Goal: Task Accomplishment & Management: Manage account settings

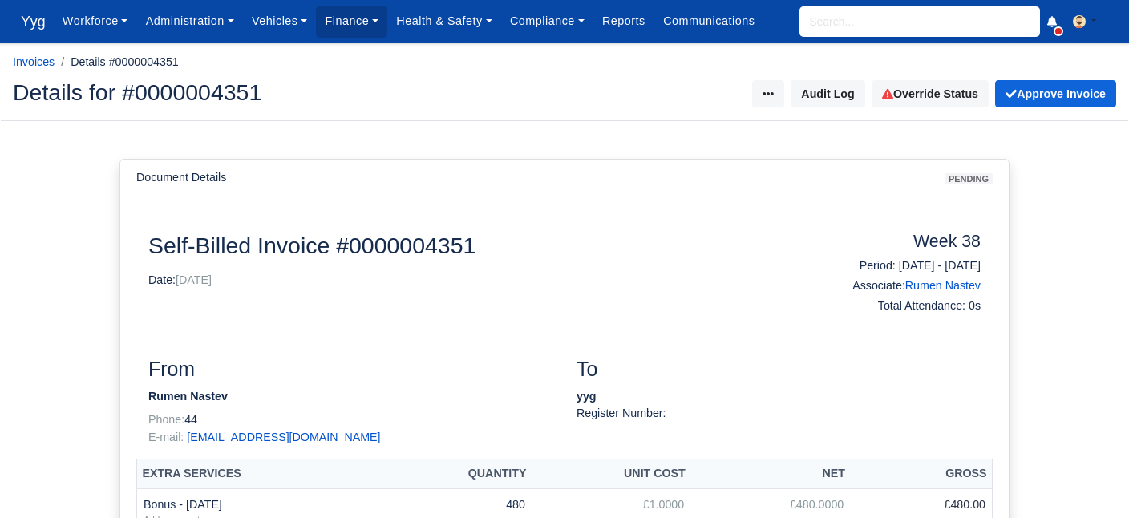
click at [848, 13] on input "search" at bounding box center [919, 21] width 241 height 30
type input "vas"
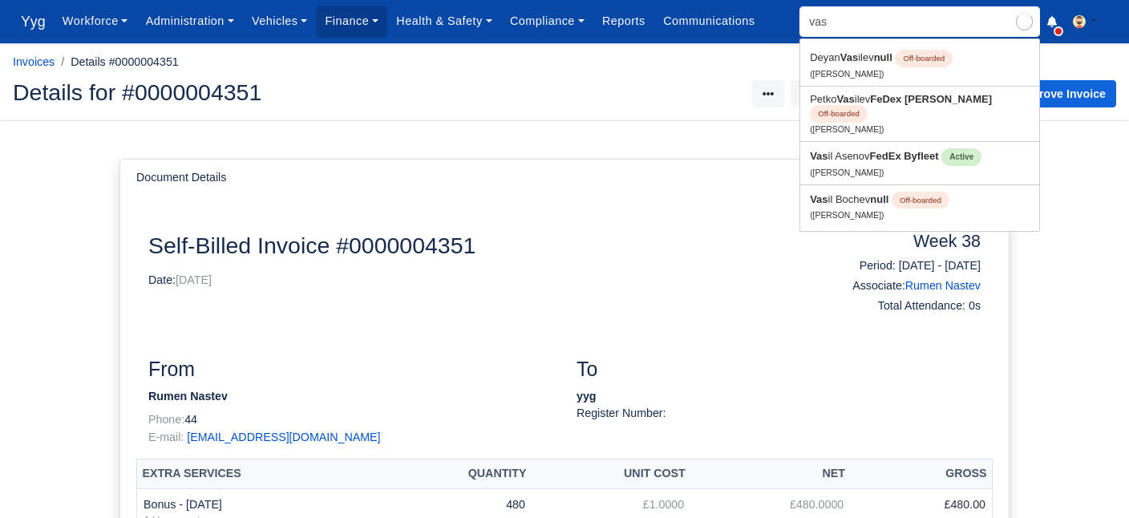
type input "vasil Asenov"
click at [864, 152] on link "Vas il Asenov FedEx Byfleet Active (Vasil Asenov)" at bounding box center [919, 163] width 239 height 42
type input "[PERSON_NAME]"
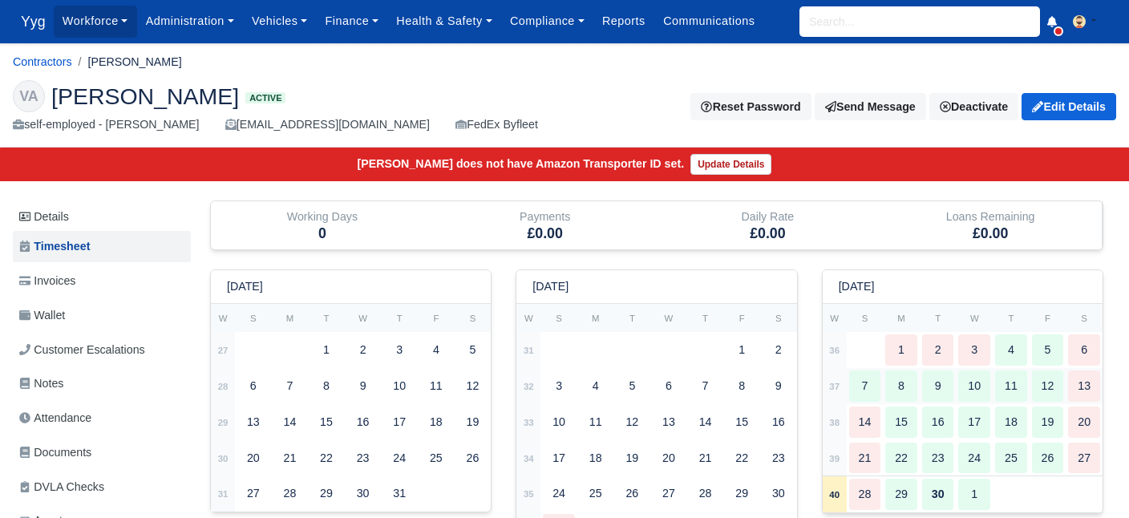
click at [866, 386] on div "7" at bounding box center [865, 385] width 32 height 31
click at [848, 20] on input "search" at bounding box center [919, 21] width 241 height 30
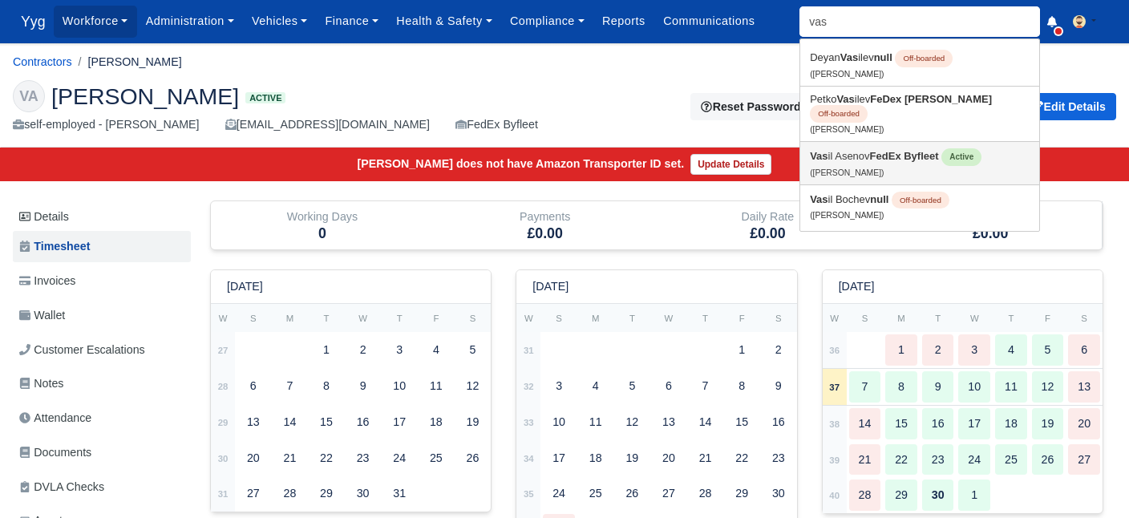
click at [861, 168] on small "(Vasil Asenov)" at bounding box center [847, 172] width 74 height 9
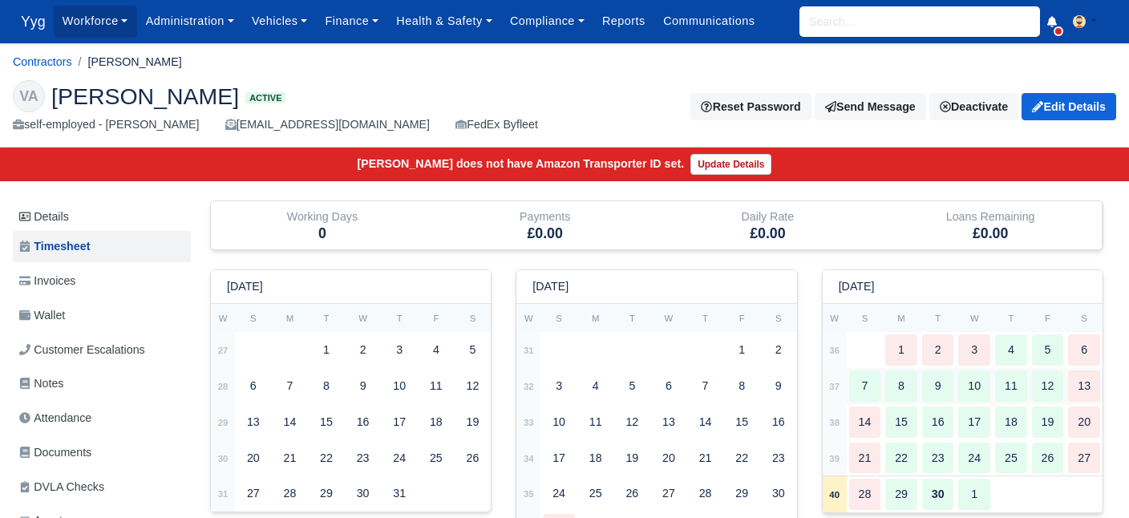
click at [841, 382] on td "37" at bounding box center [835, 386] width 24 height 36
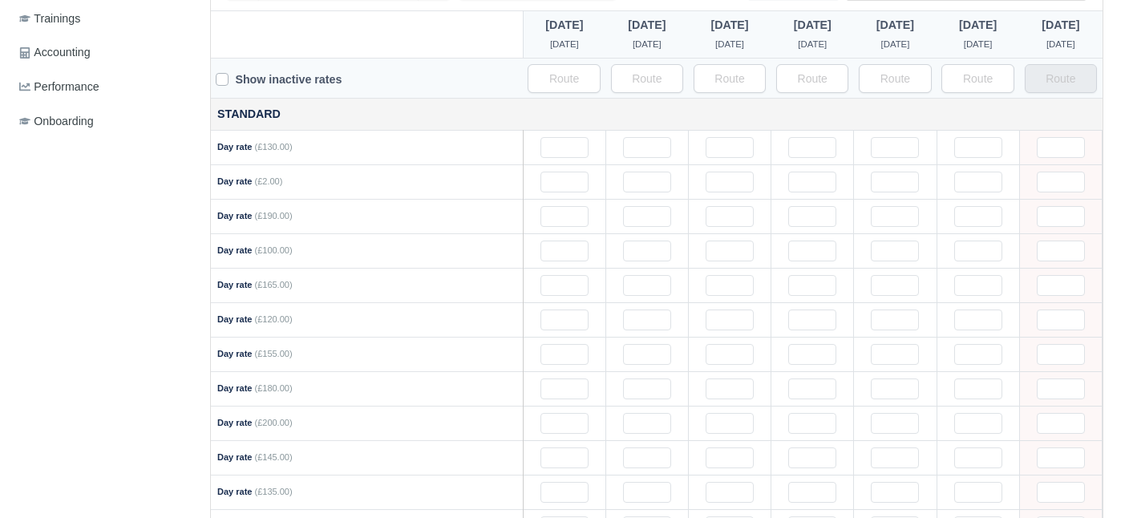
scroll to position [171, 0]
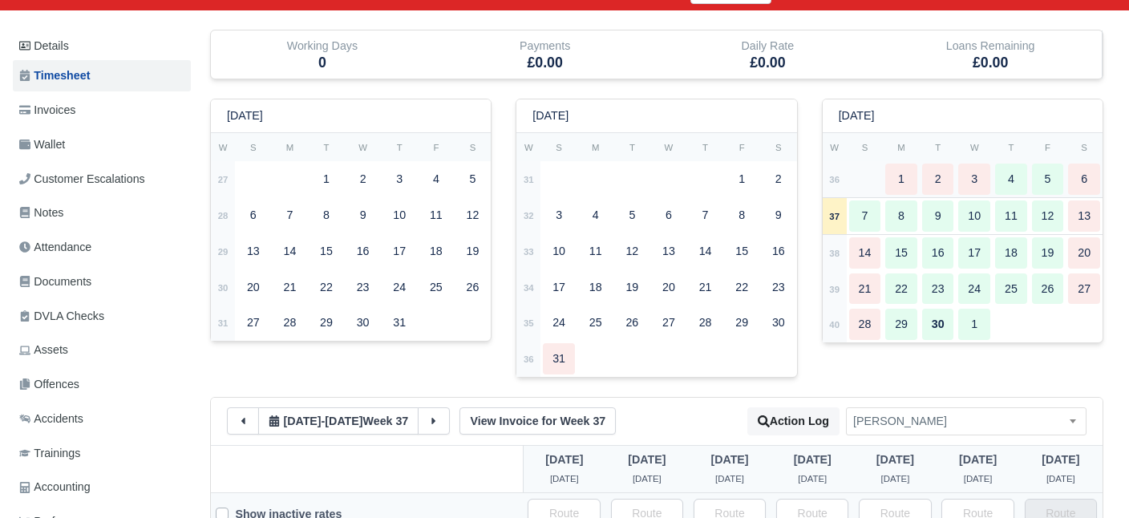
click at [1014, 176] on div "4" at bounding box center [1011, 179] width 32 height 31
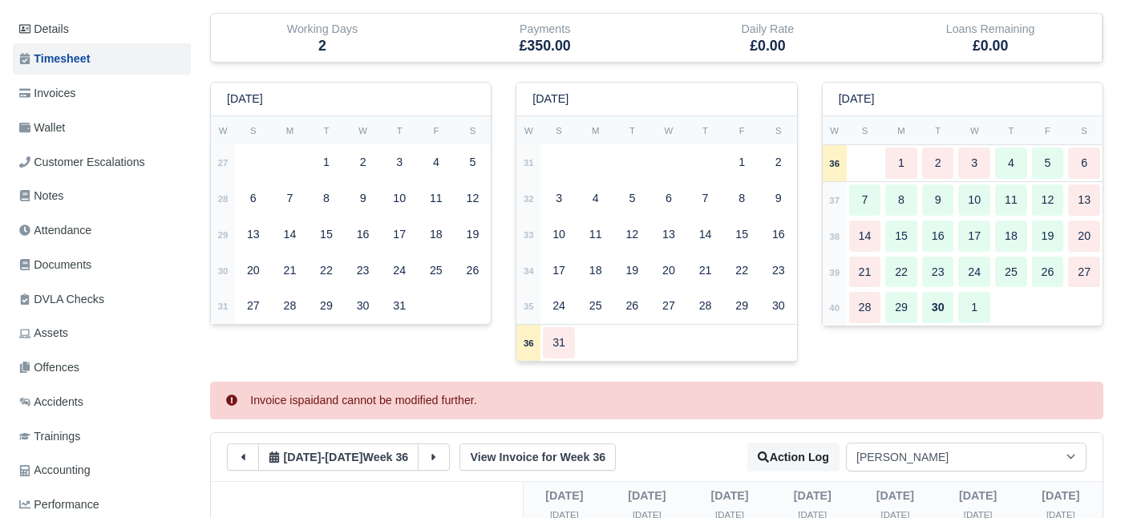
scroll to position [185, 0]
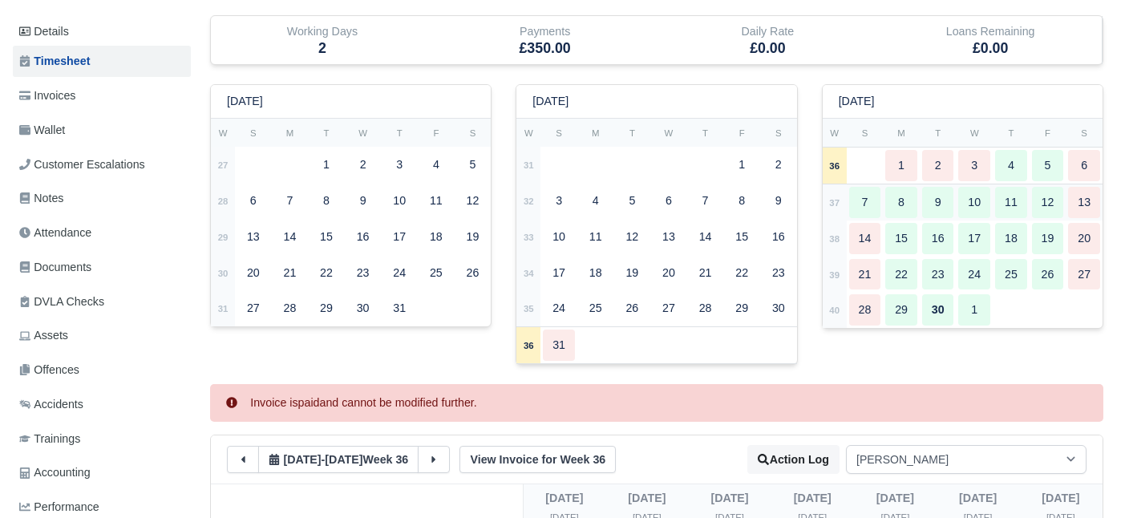
click at [897, 208] on div "8" at bounding box center [901, 202] width 32 height 31
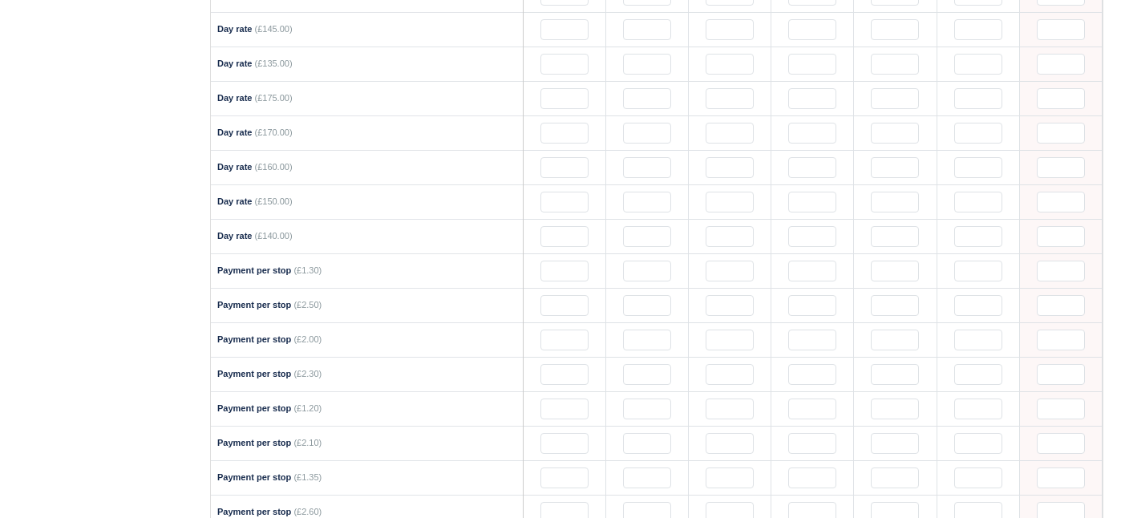
scroll to position [1030, 0]
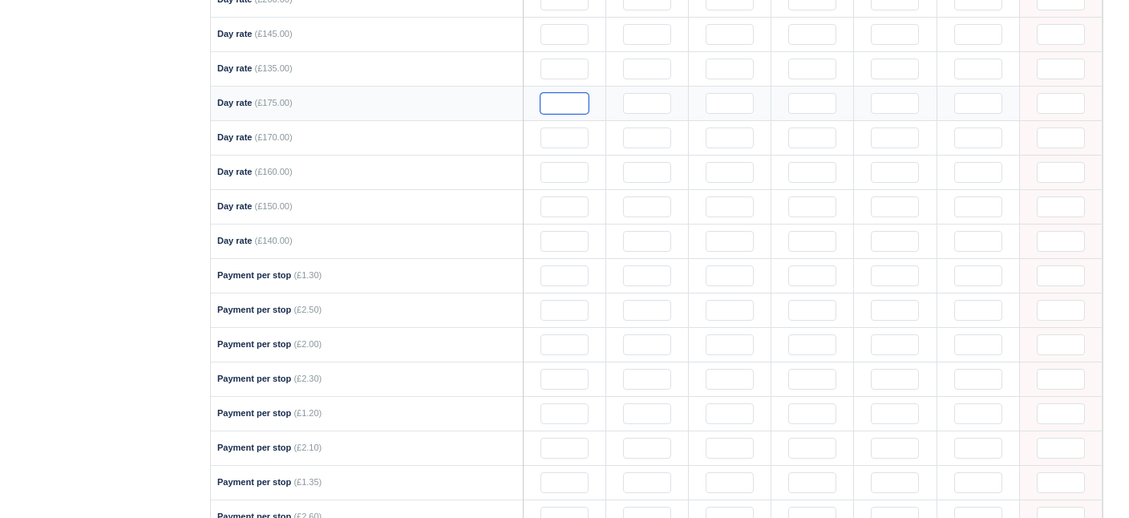
click at [565, 96] on input "text" at bounding box center [564, 103] width 48 height 21
click at [652, 93] on input "1" at bounding box center [647, 103] width 48 height 21
click at [724, 93] on input "1" at bounding box center [730, 103] width 48 height 21
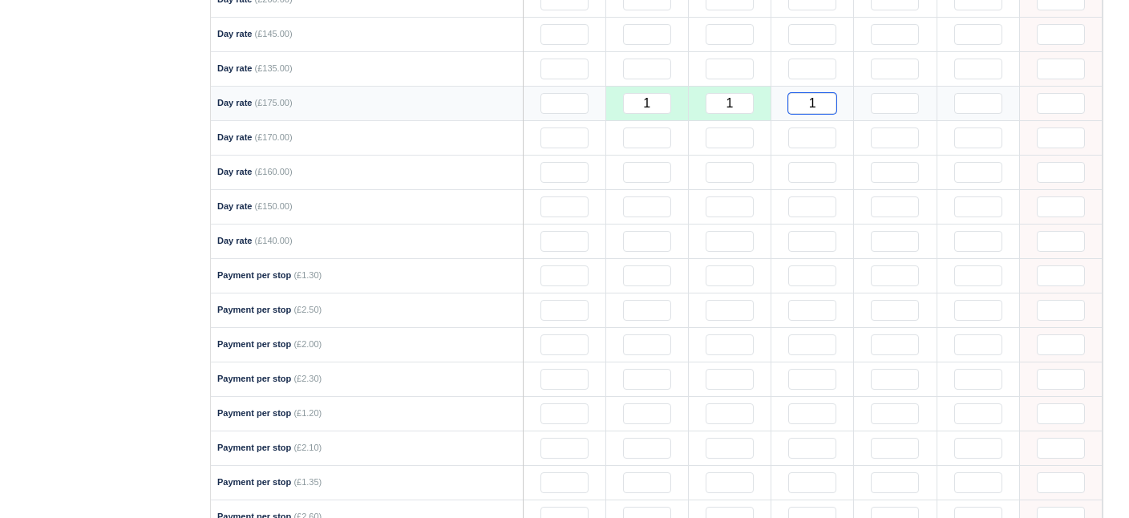
click at [807, 93] on input "1" at bounding box center [812, 103] width 48 height 21
click at [904, 93] on input "1" at bounding box center [895, 103] width 48 height 21
click at [967, 96] on input "text" at bounding box center [978, 103] width 48 height 21
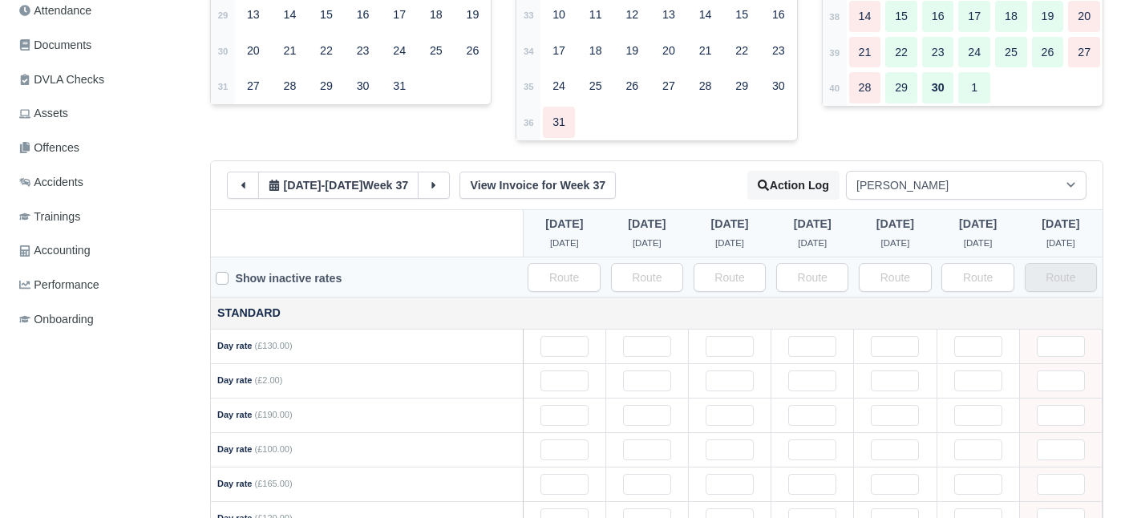
scroll to position [406, 0]
click at [561, 180] on link "View Invoice for Week 37" at bounding box center [537, 186] width 156 height 27
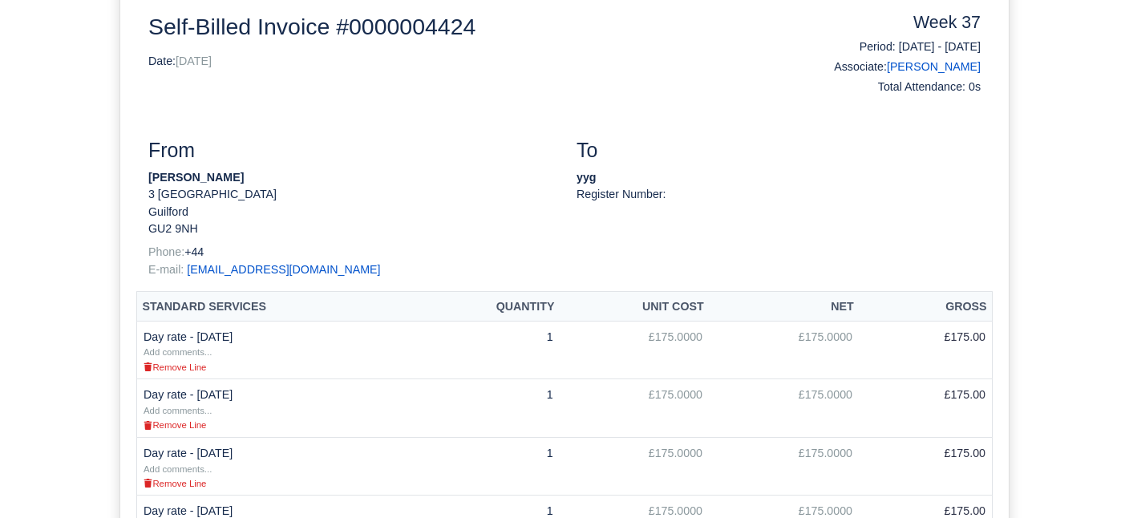
scroll to position [86, 0]
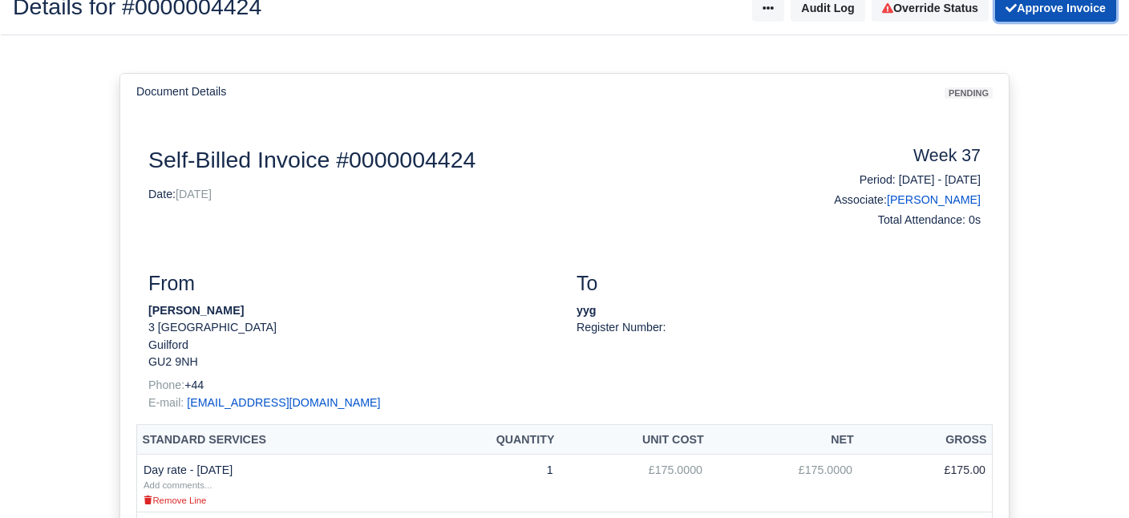
click at [1071, 14] on button "Approve Invoice" at bounding box center [1055, 7] width 121 height 27
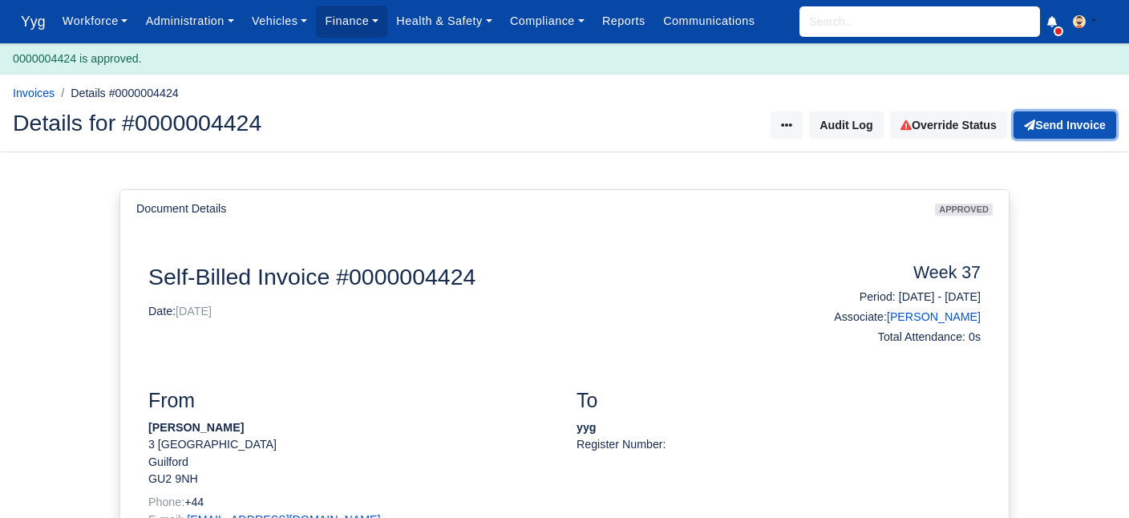
click at [1074, 126] on button "Send Invoice" at bounding box center [1065, 124] width 103 height 27
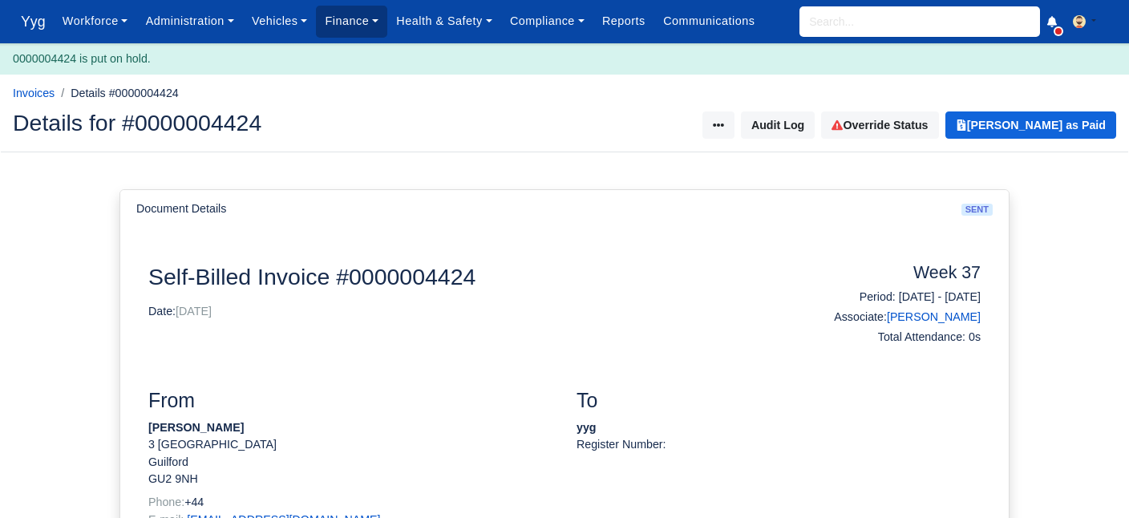
click at [350, 27] on link "Finance" at bounding box center [351, 21] width 71 height 31
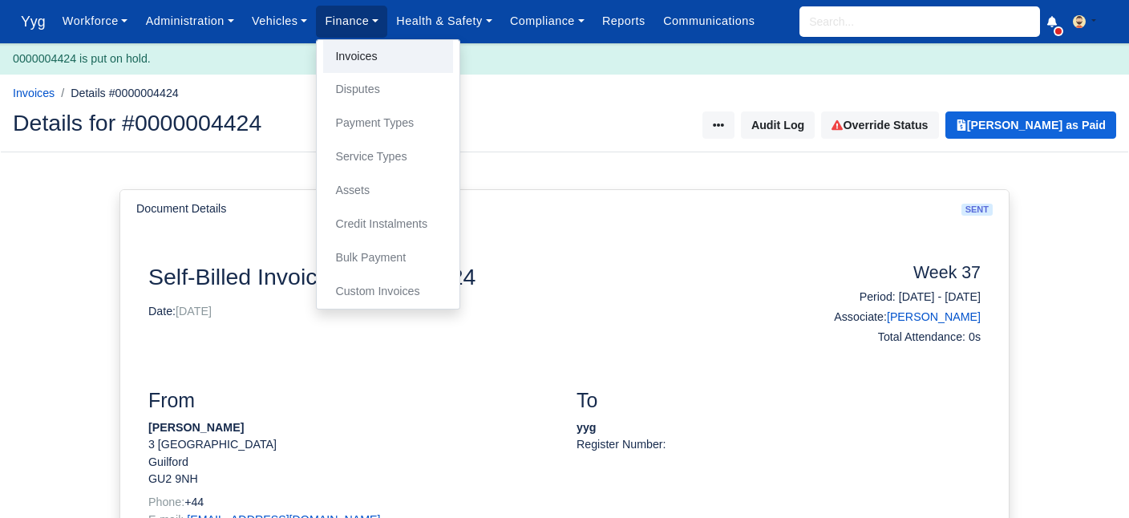
click at [354, 65] on link "Invoices" at bounding box center [388, 57] width 130 height 34
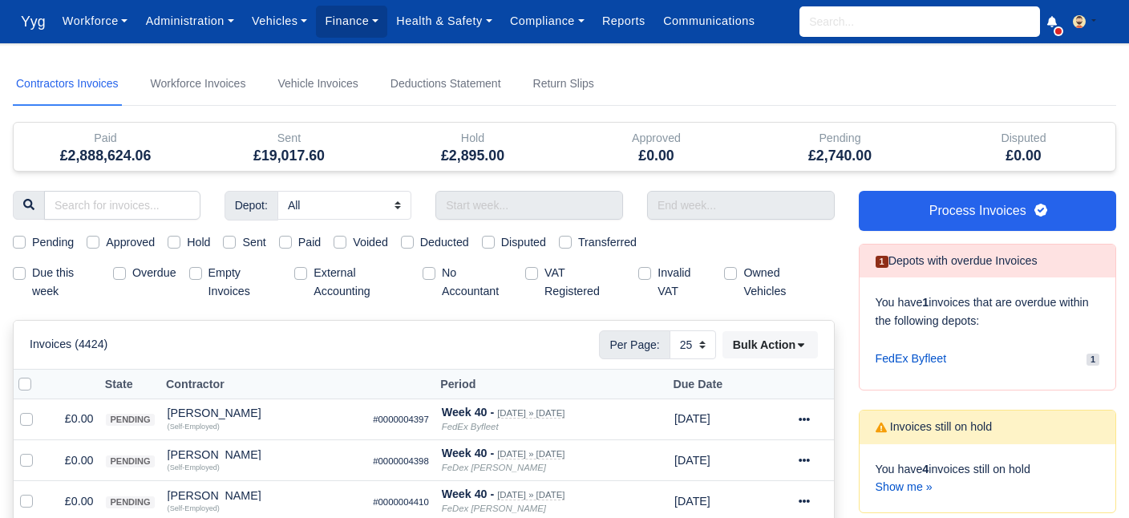
select select "25"
click at [32, 271] on label "Due this week" at bounding box center [66, 282] width 68 height 37
click at [20, 271] on input "Due this week" at bounding box center [19, 270] width 13 height 13
checkbox input "true"
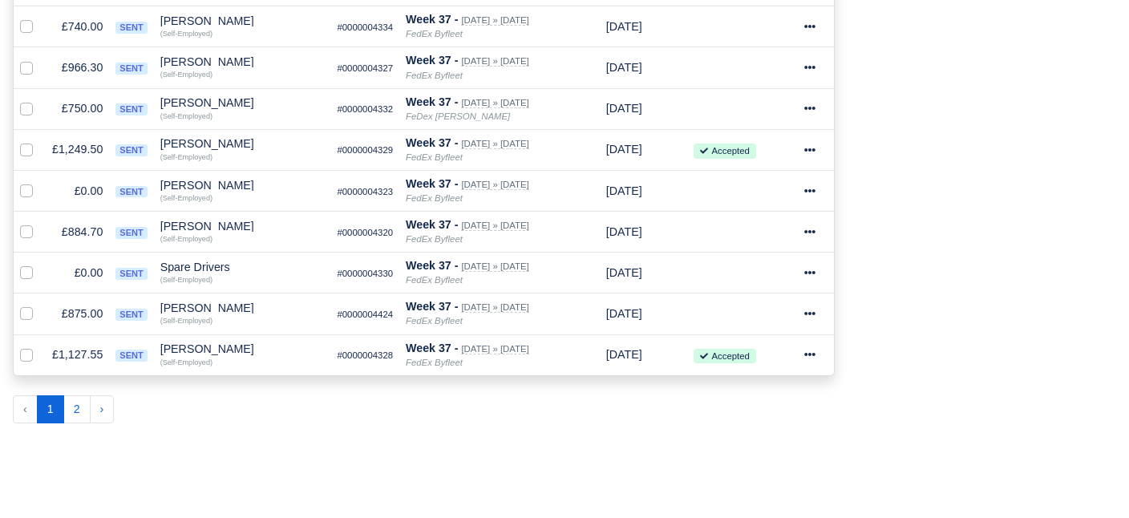
scroll to position [1047, 0]
click at [180, 304] on div "[PERSON_NAME]" at bounding box center [242, 309] width 164 height 11
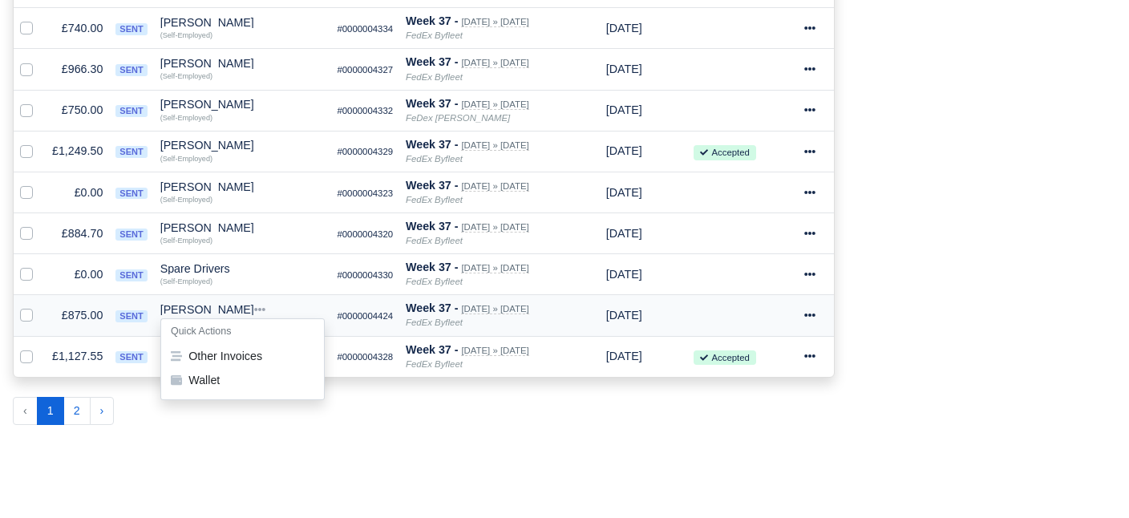
click at [820, 307] on div at bounding box center [815, 315] width 23 height 18
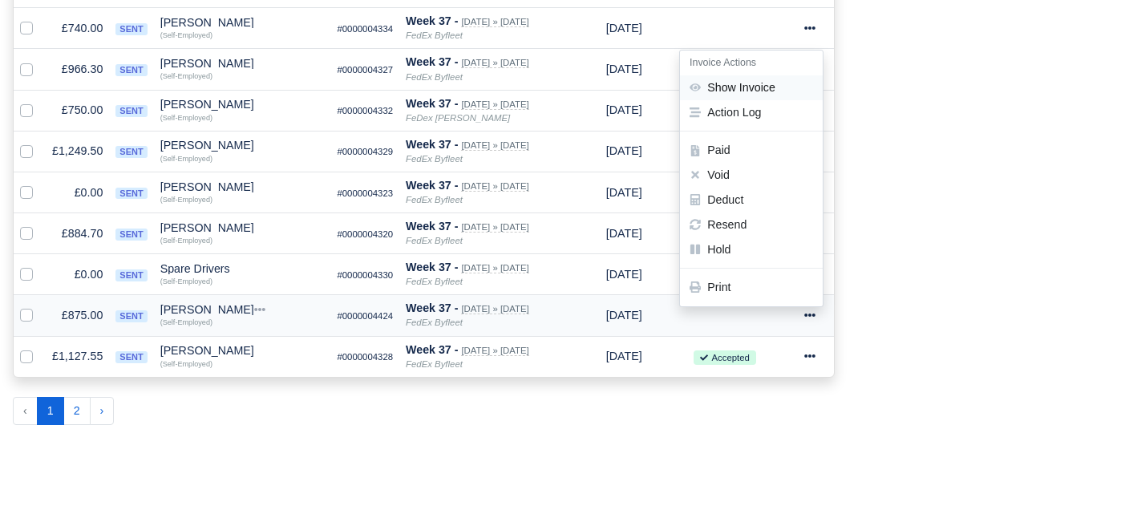
click at [747, 75] on link "Show Invoice" at bounding box center [751, 87] width 143 height 25
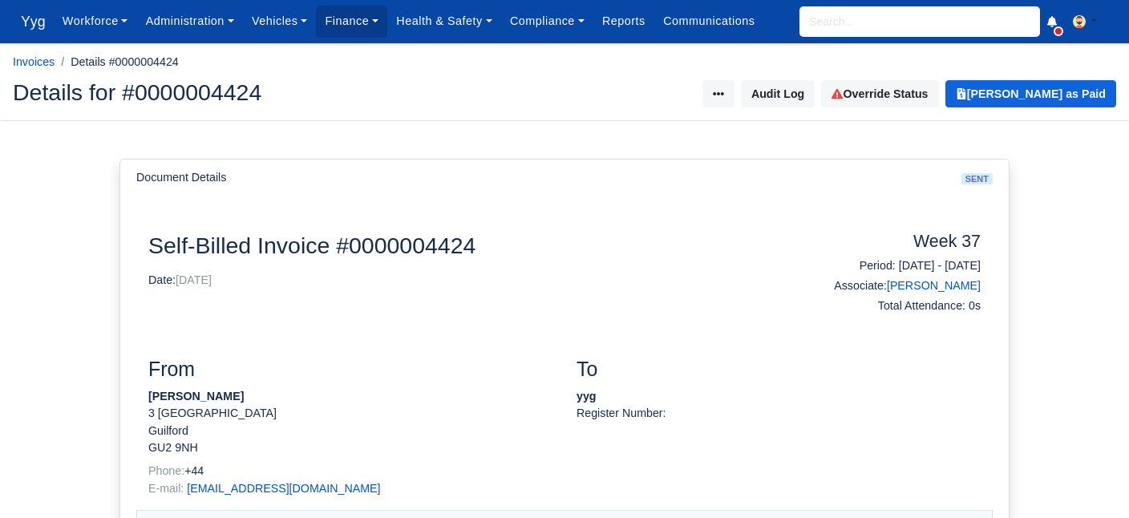
click at [819, 24] on input "search" at bounding box center [919, 21] width 241 height 30
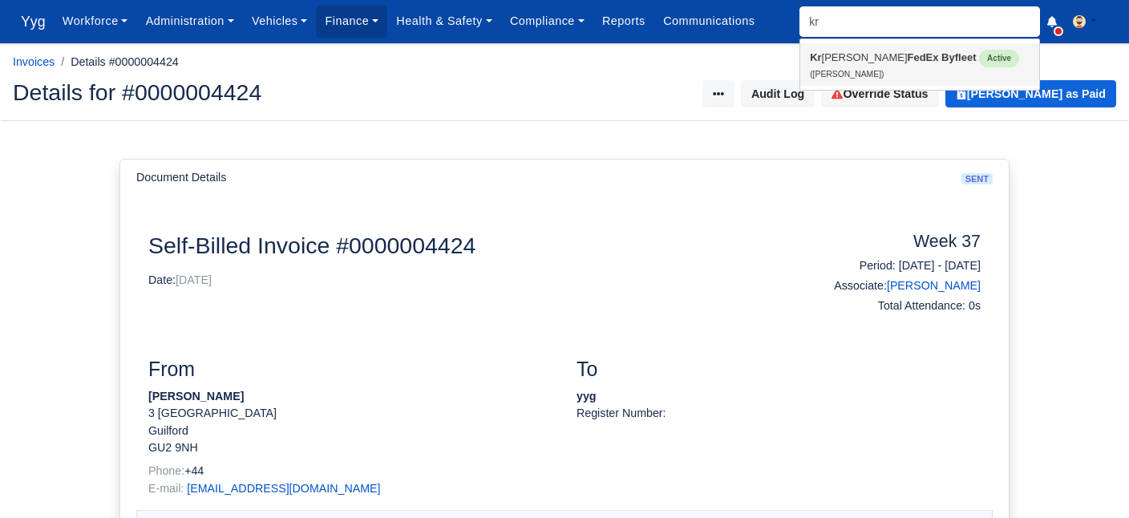
click at [908, 59] on strong "FedEx Byfleet" at bounding box center [942, 57] width 69 height 12
type input "[PERSON_NAME]"
